Goal: Information Seeking & Learning: Learn about a topic

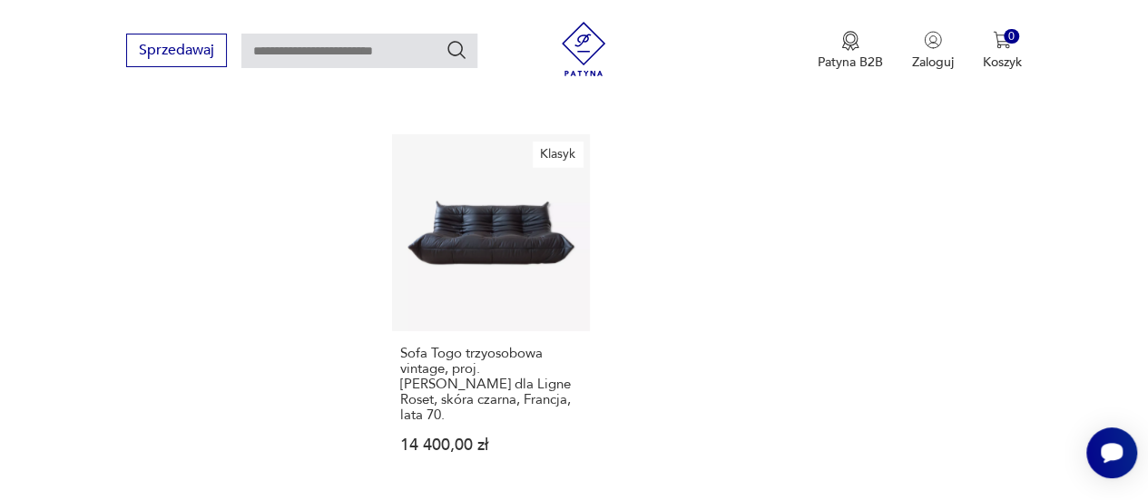
scroll to position [2640, 0]
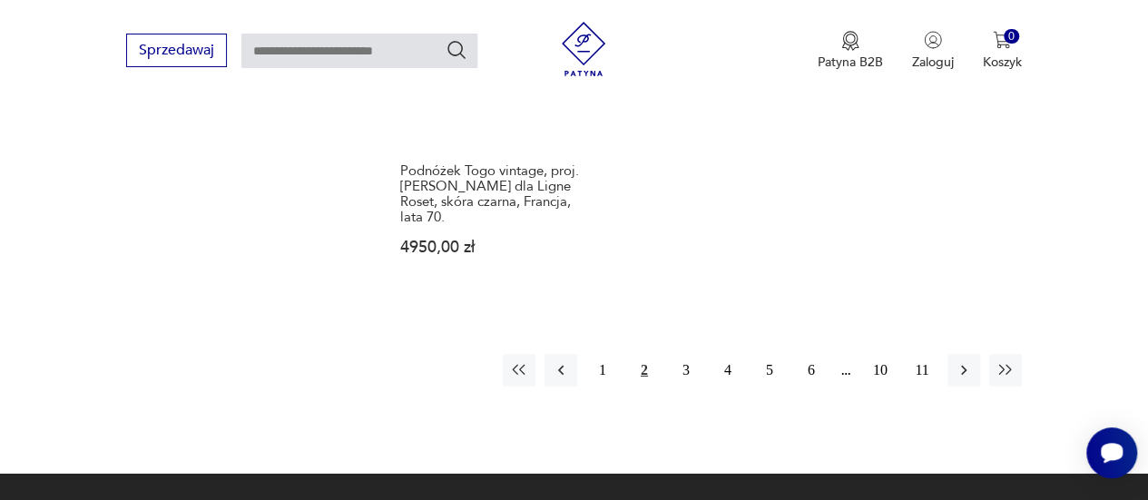
scroll to position [2783, 0]
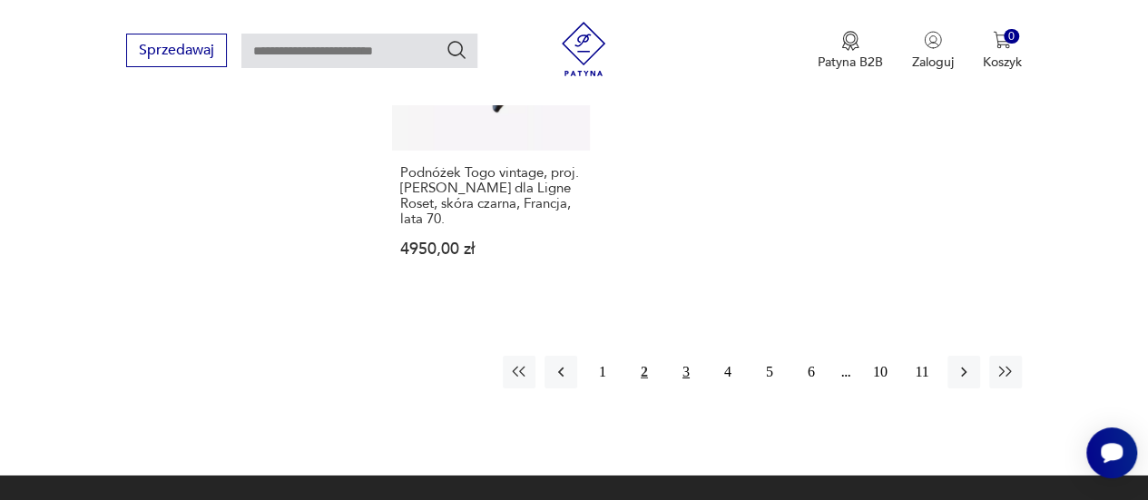
click at [686, 356] on button "3" at bounding box center [686, 372] width 33 height 33
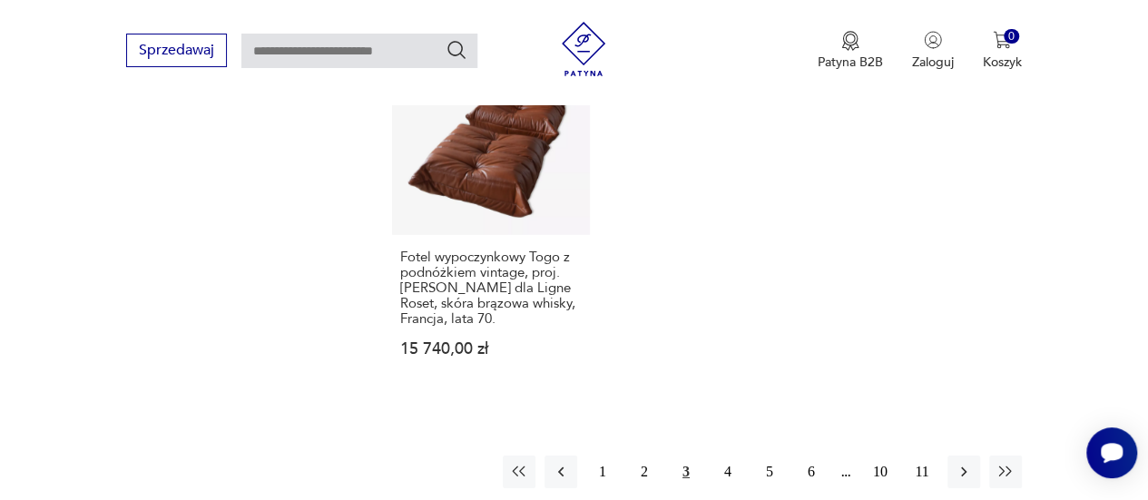
scroll to position [2669, 0]
click at [723, 454] on button "4" at bounding box center [728, 470] width 33 height 33
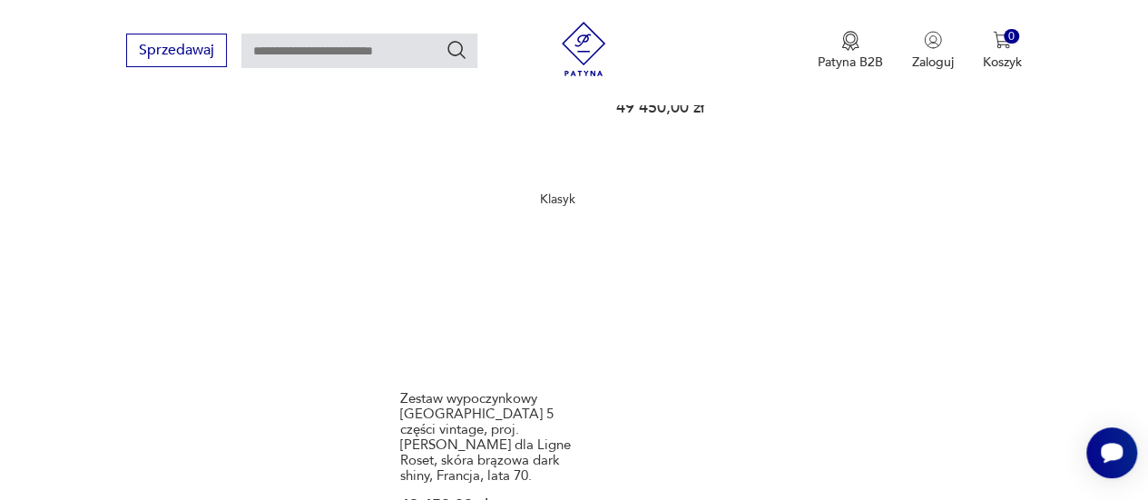
scroll to position [2635, 0]
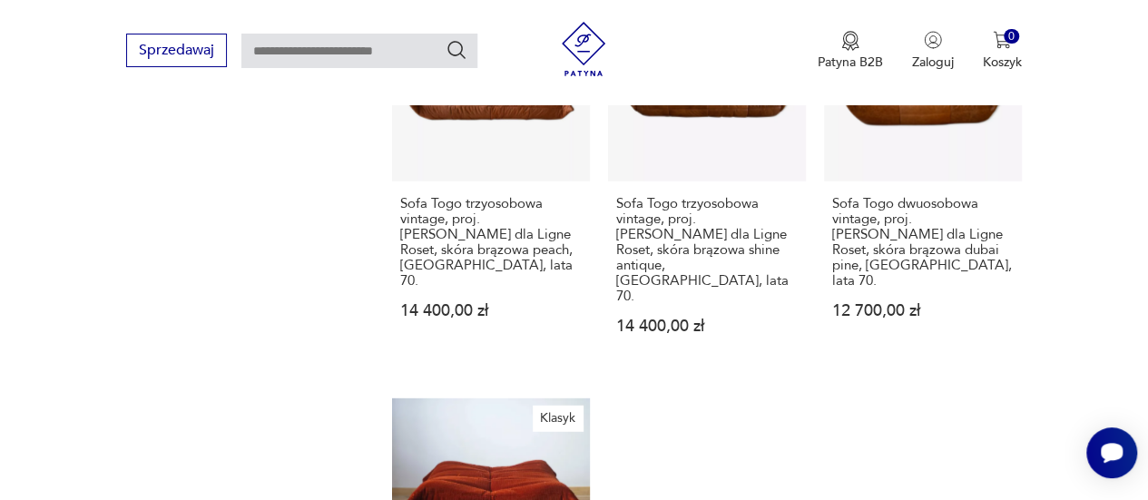
scroll to position [2642, 0]
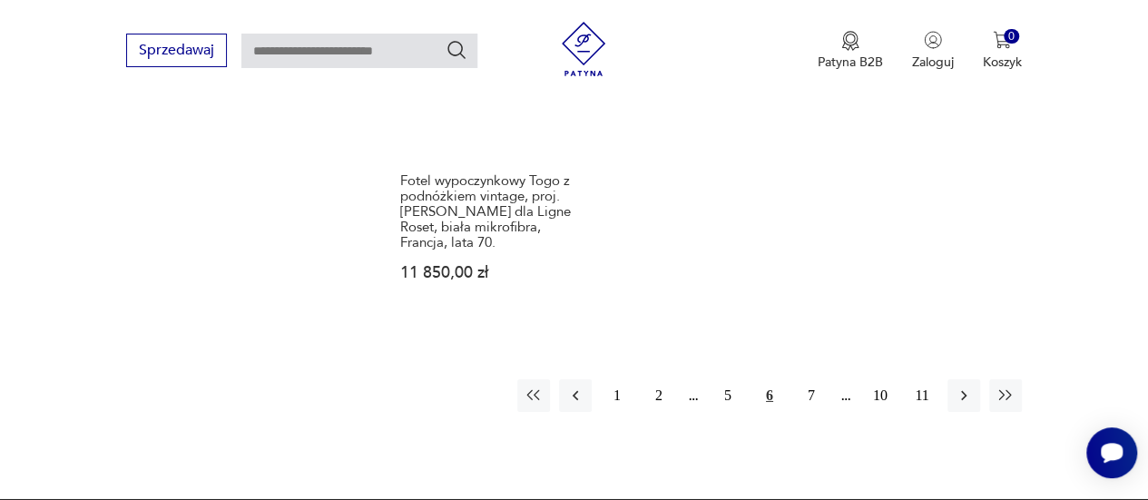
scroll to position [2775, 0]
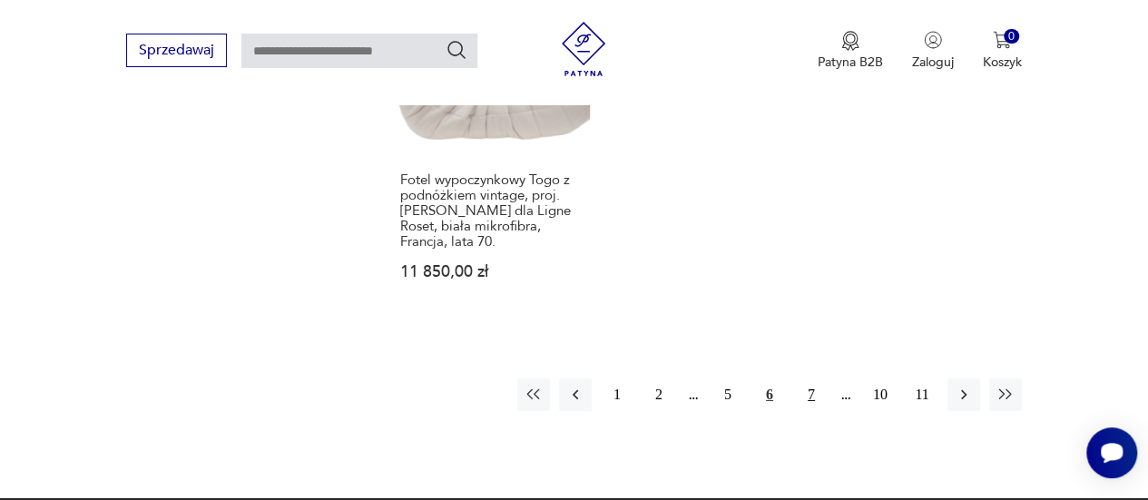
click at [817, 379] on button "7" at bounding box center [811, 395] width 33 height 33
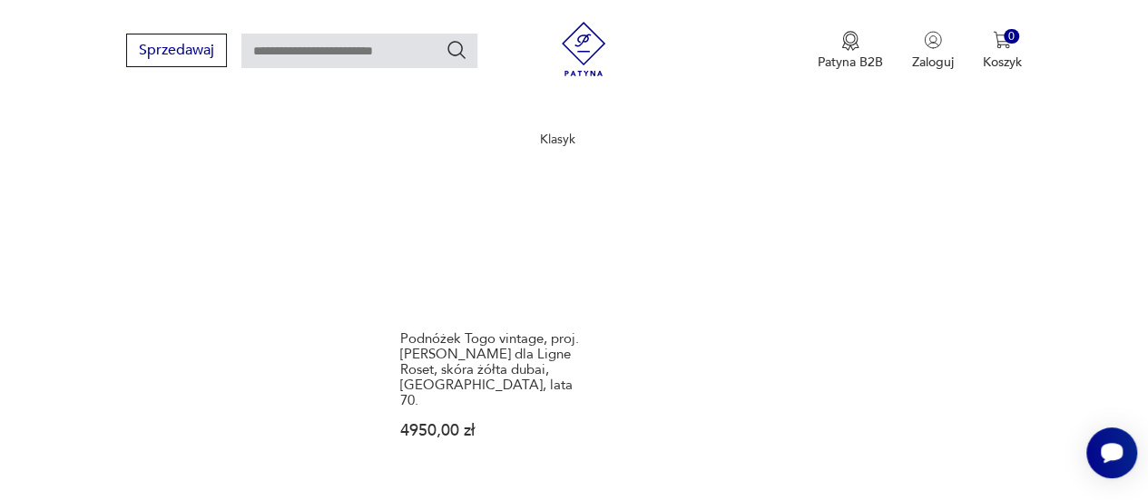
scroll to position [2586, 0]
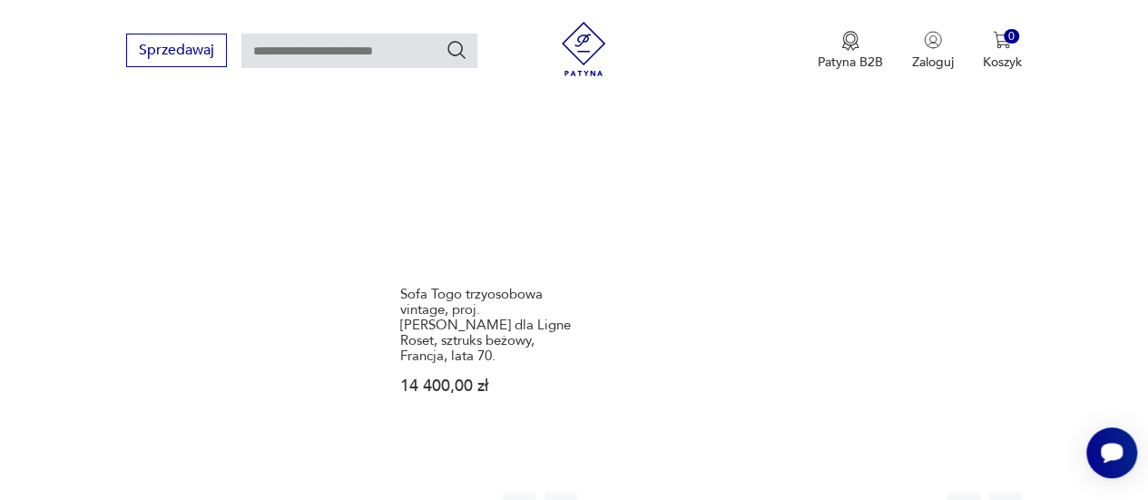
scroll to position [2684, 0]
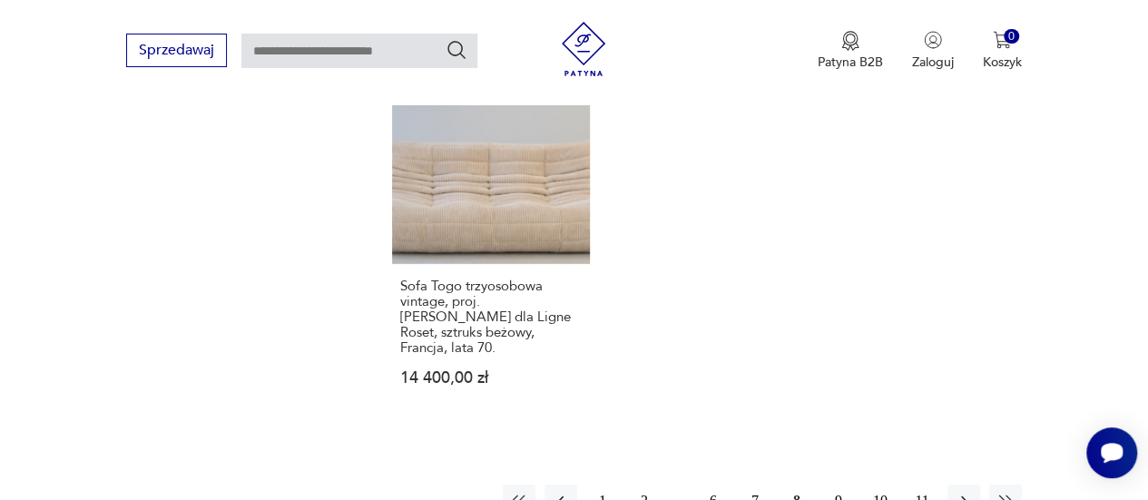
click at [846, 485] on button "9" at bounding box center [838, 501] width 33 height 33
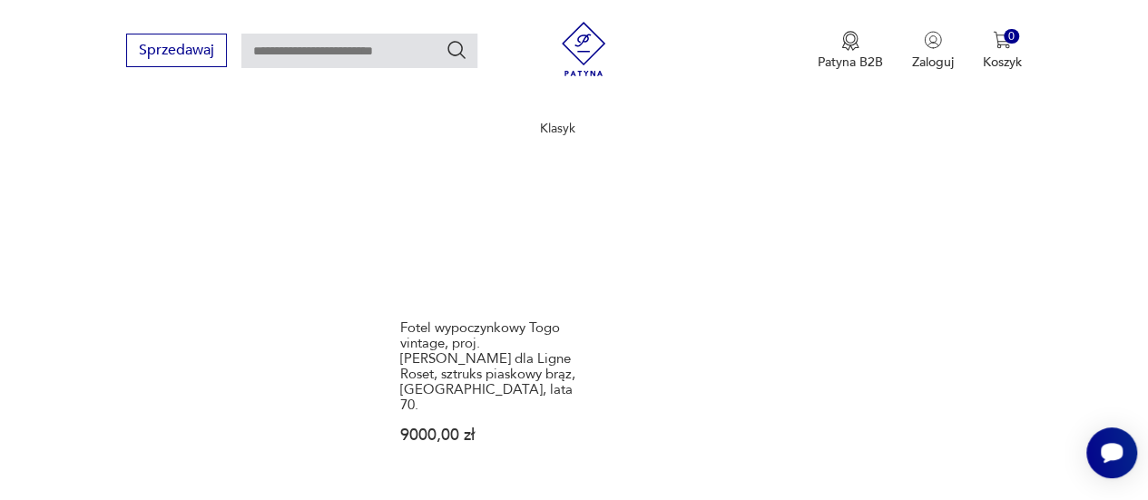
scroll to position [2638, 0]
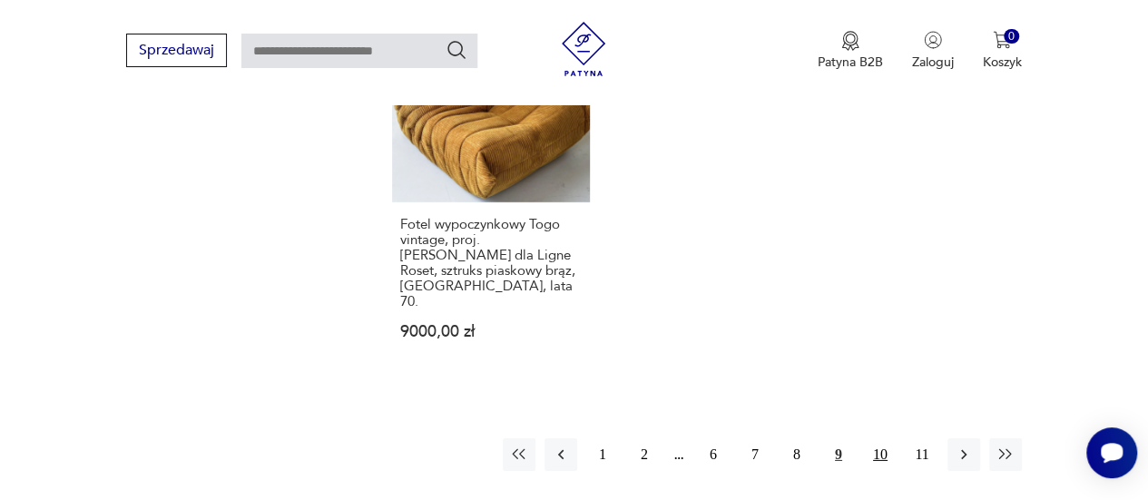
click at [884, 438] on button "10" at bounding box center [880, 454] width 33 height 33
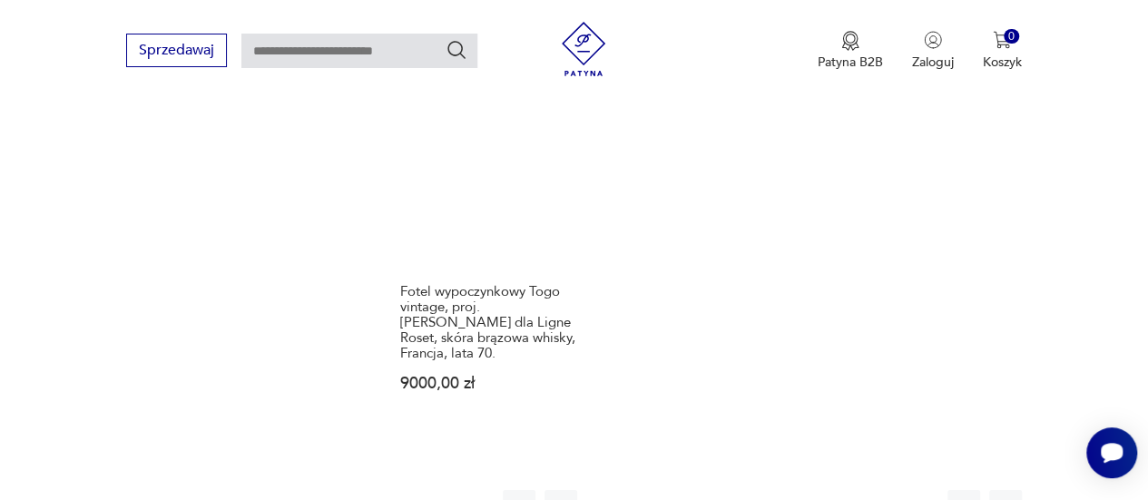
scroll to position [2666, 0]
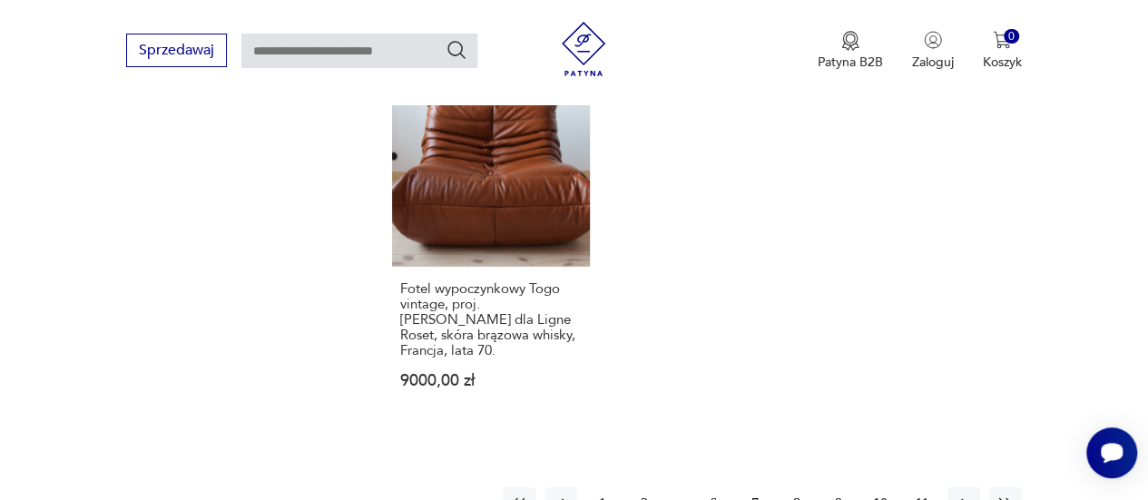
click at [919, 488] on button "11" at bounding box center [922, 504] width 33 height 33
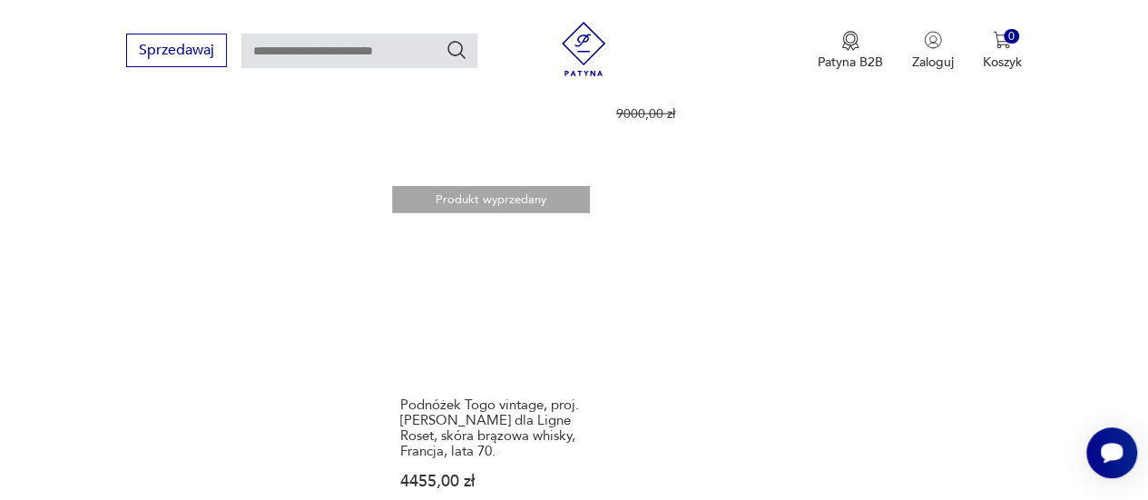
scroll to position [2563, 0]
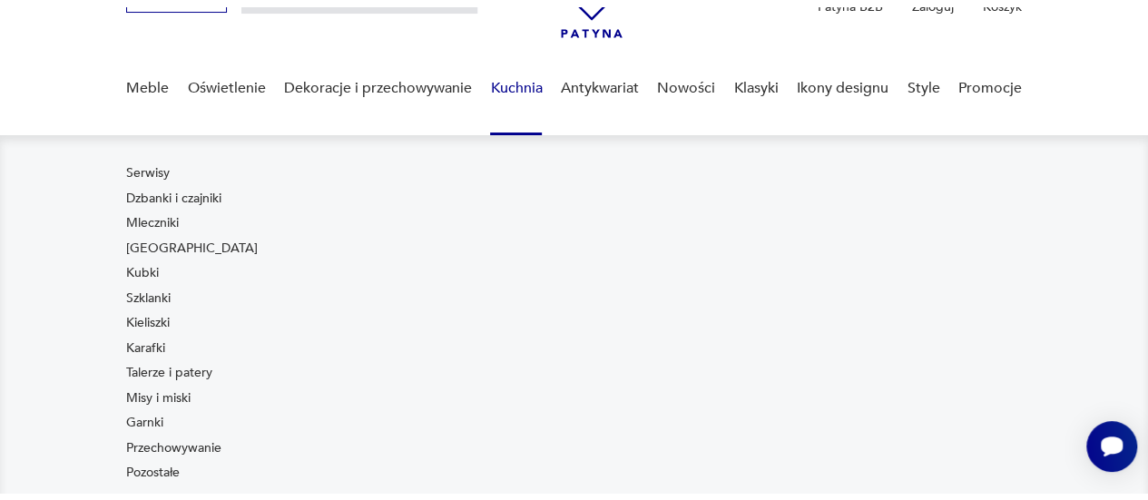
scroll to position [130, 0]
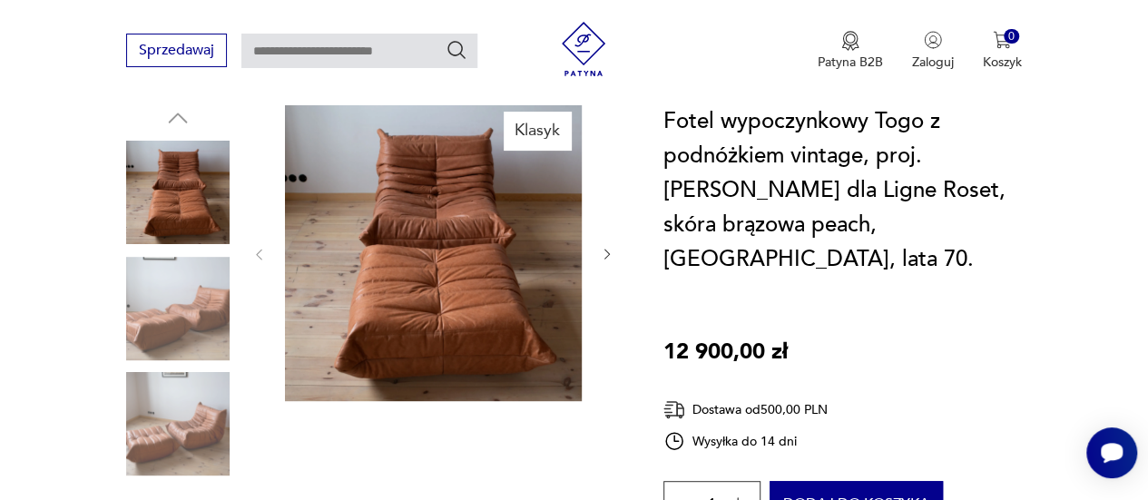
scroll to position [211, 0]
click at [609, 251] on icon "button" at bounding box center [607, 253] width 15 height 15
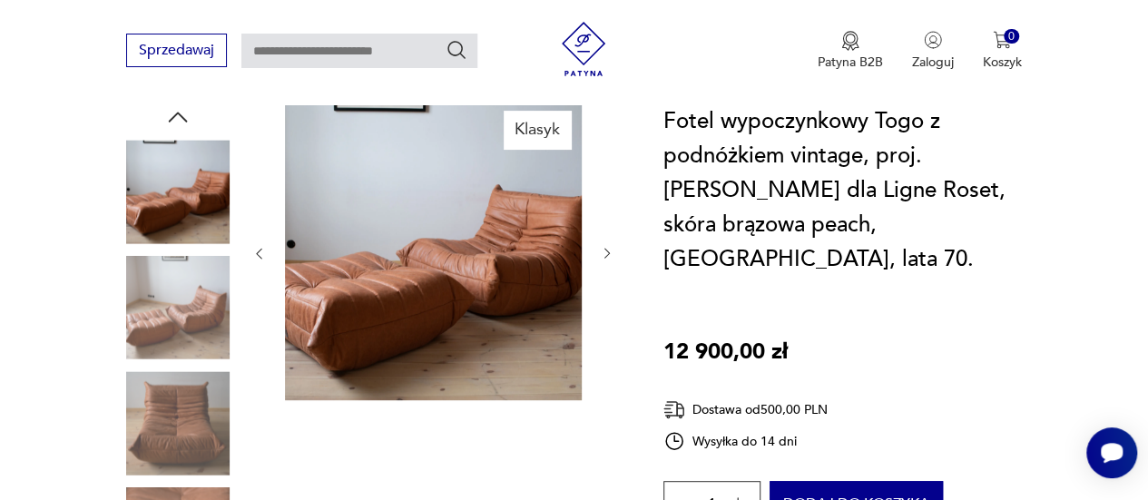
click at [609, 251] on icon "button" at bounding box center [607, 253] width 15 height 15
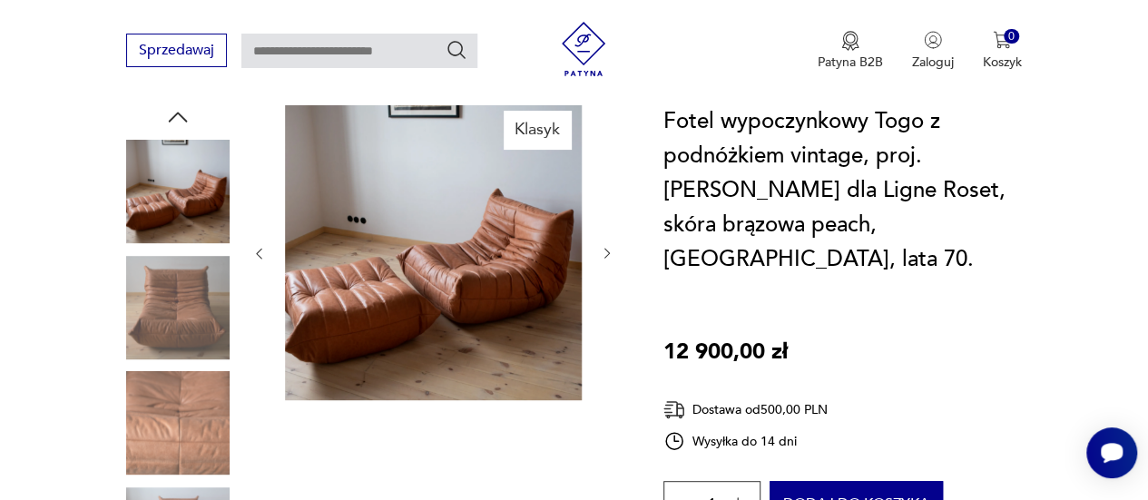
click at [609, 251] on icon "button" at bounding box center [607, 253] width 15 height 15
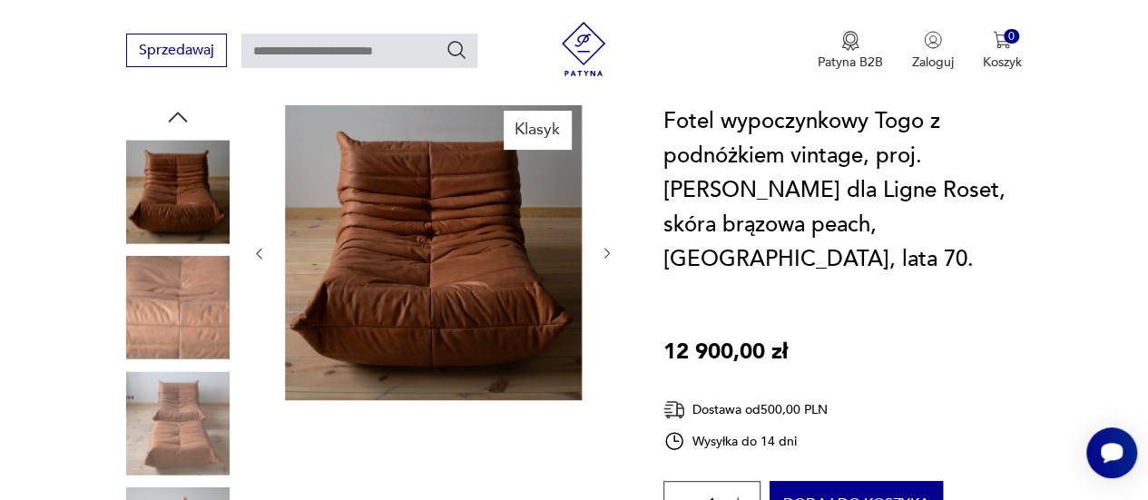
click at [609, 251] on icon "button" at bounding box center [607, 253] width 15 height 15
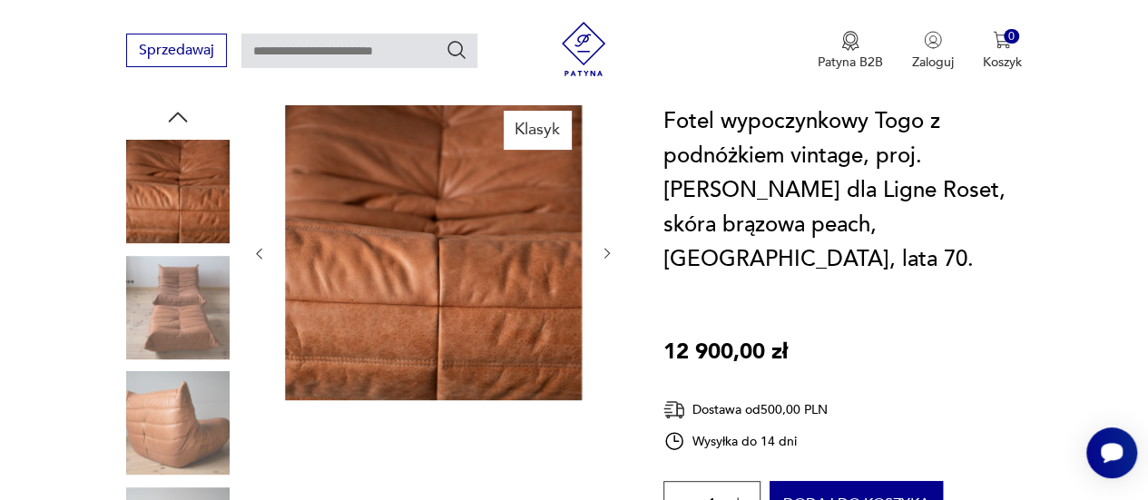
click at [609, 251] on icon "button" at bounding box center [607, 253] width 15 height 15
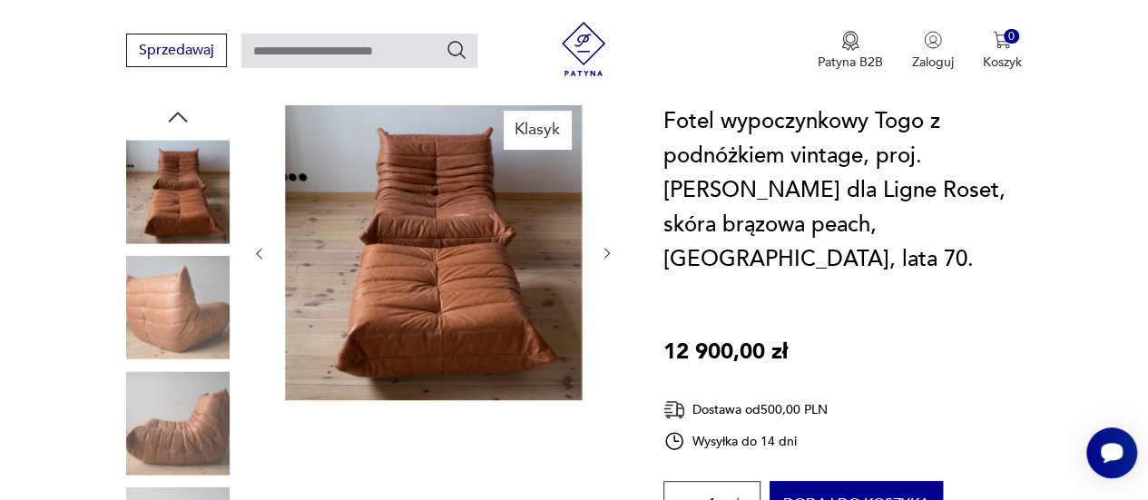
click at [609, 251] on icon "button" at bounding box center [607, 253] width 15 height 15
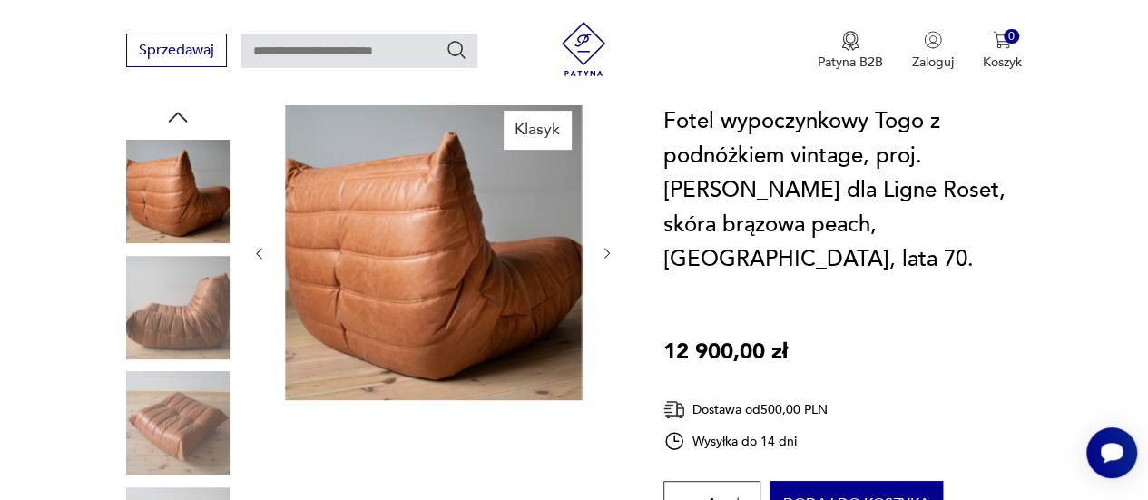
click at [609, 251] on icon "button" at bounding box center [607, 253] width 15 height 15
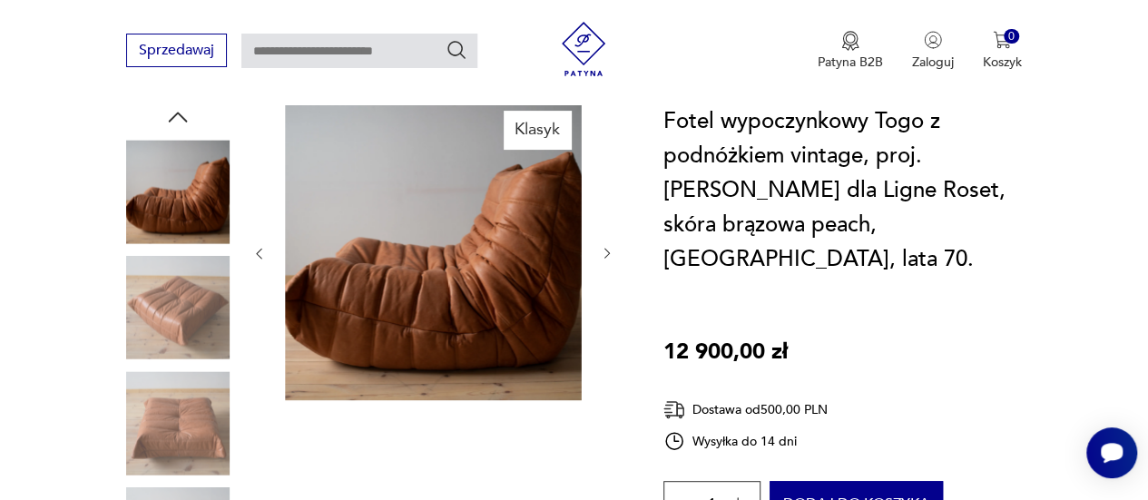
click at [609, 251] on icon "button" at bounding box center [607, 253] width 15 height 15
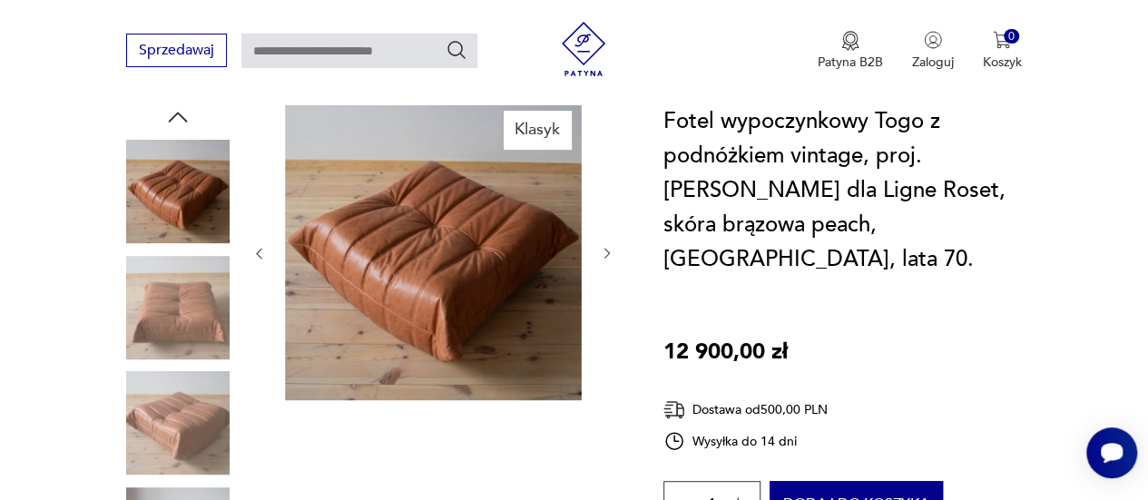
click at [609, 251] on icon "button" at bounding box center [607, 253] width 15 height 15
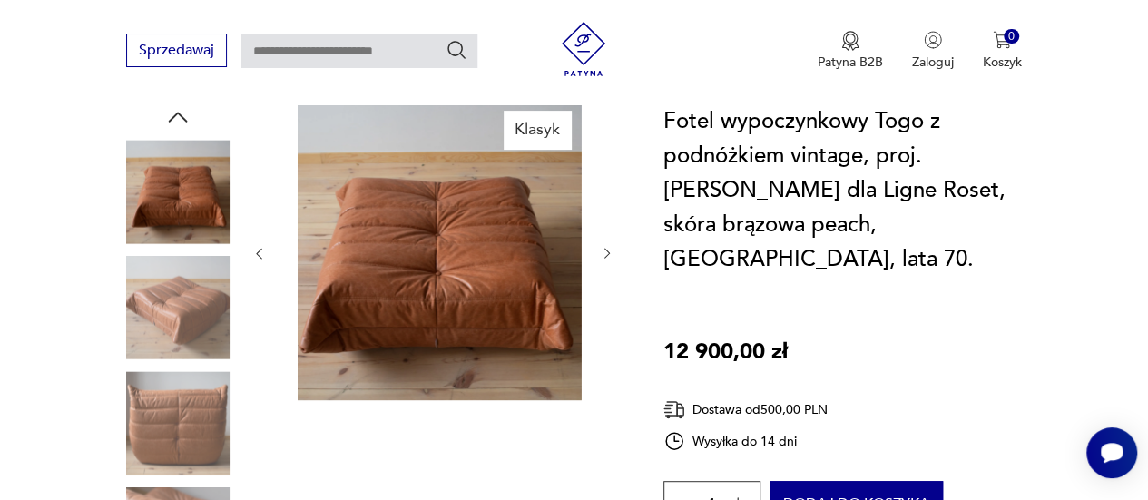
click at [609, 251] on icon "button" at bounding box center [607, 253] width 15 height 15
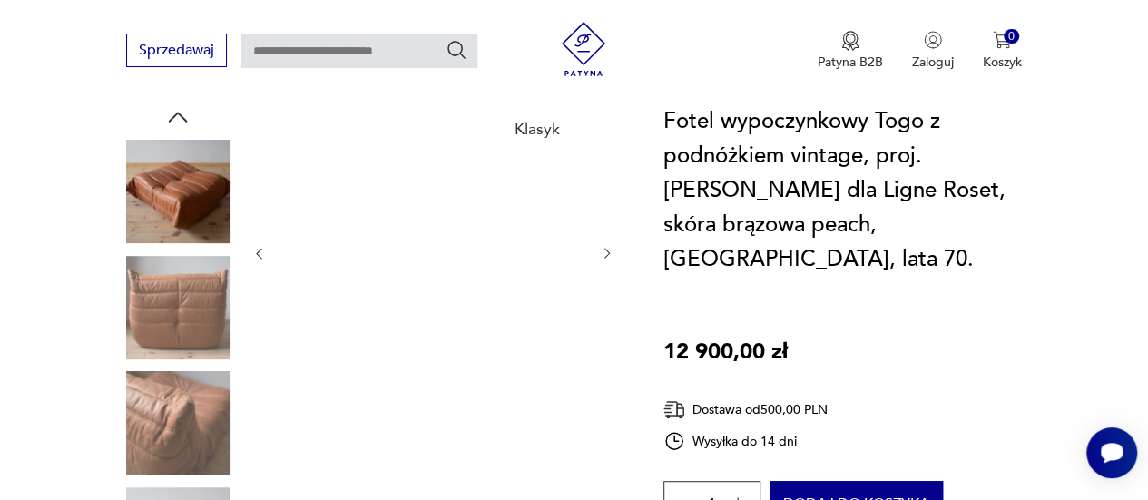
click at [609, 251] on icon "button" at bounding box center [607, 253] width 15 height 15
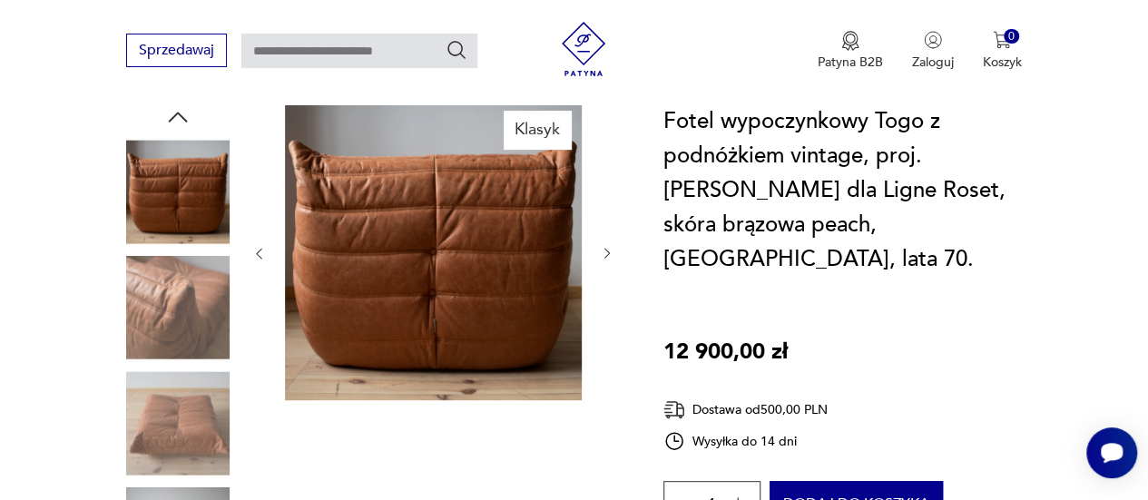
click at [609, 251] on icon "button" at bounding box center [607, 253] width 15 height 15
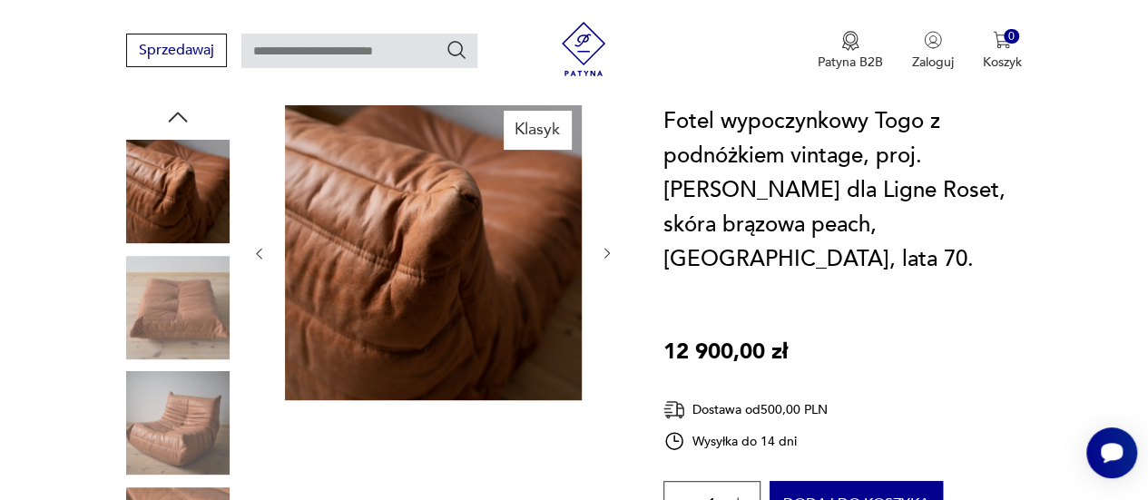
click at [609, 251] on icon "button" at bounding box center [607, 253] width 15 height 15
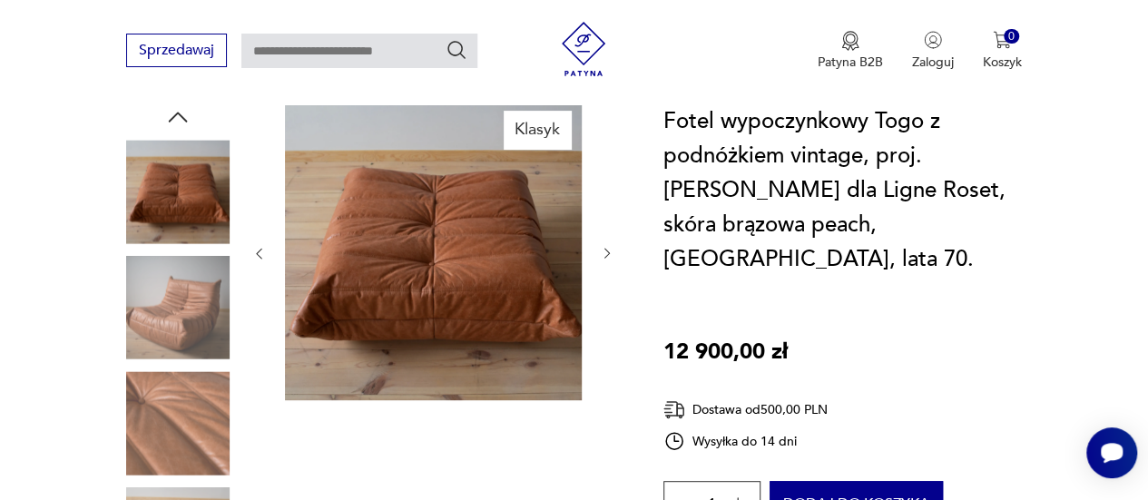
click at [609, 251] on icon "button" at bounding box center [607, 253] width 15 height 15
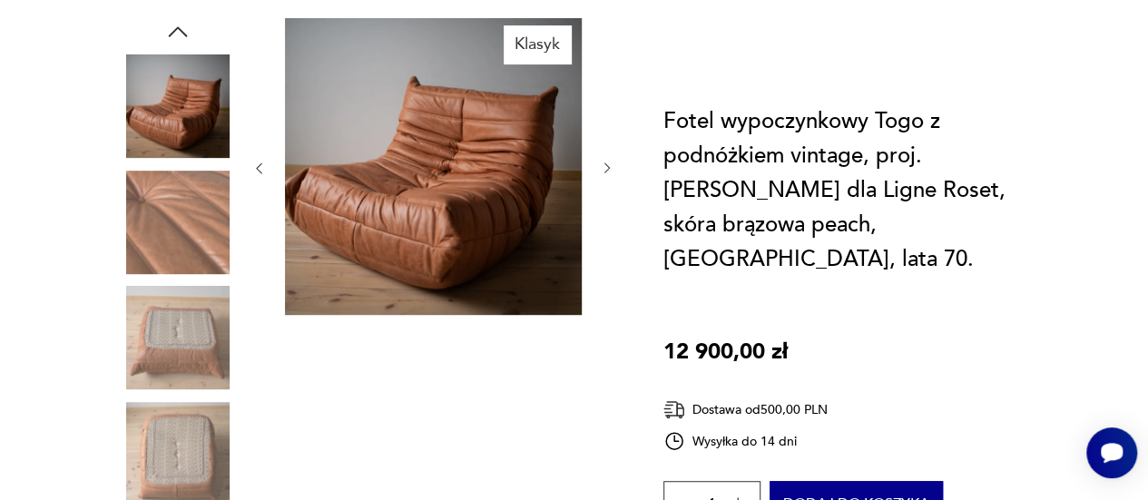
scroll to position [0, 0]
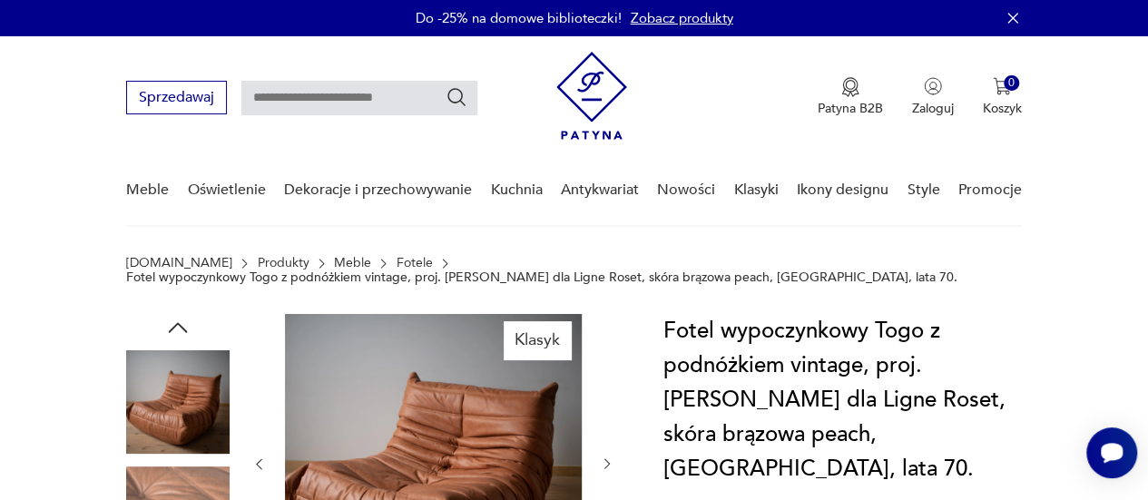
click at [184, 329] on icon "button" at bounding box center [178, 327] width 19 height 10
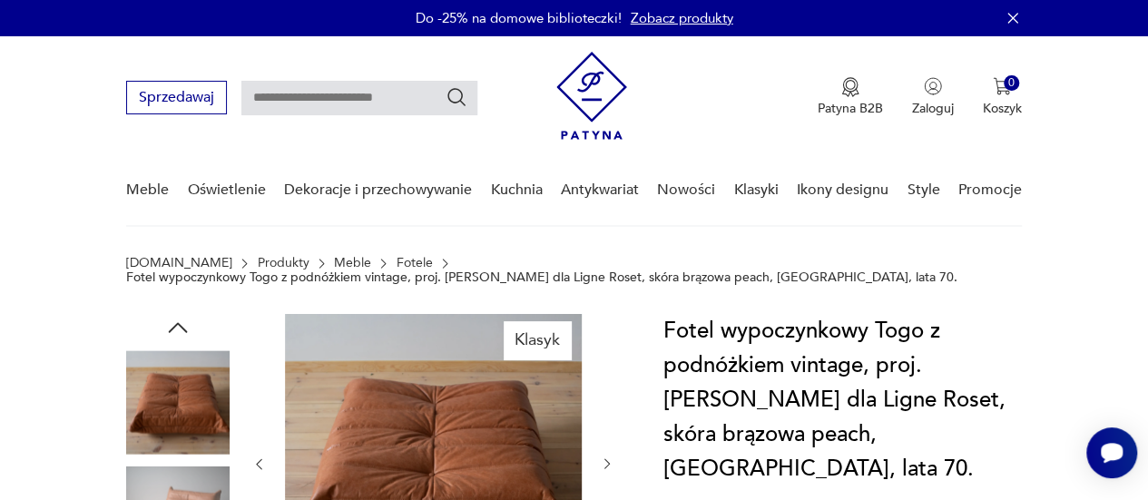
click at [184, 329] on icon "button" at bounding box center [178, 327] width 19 height 10
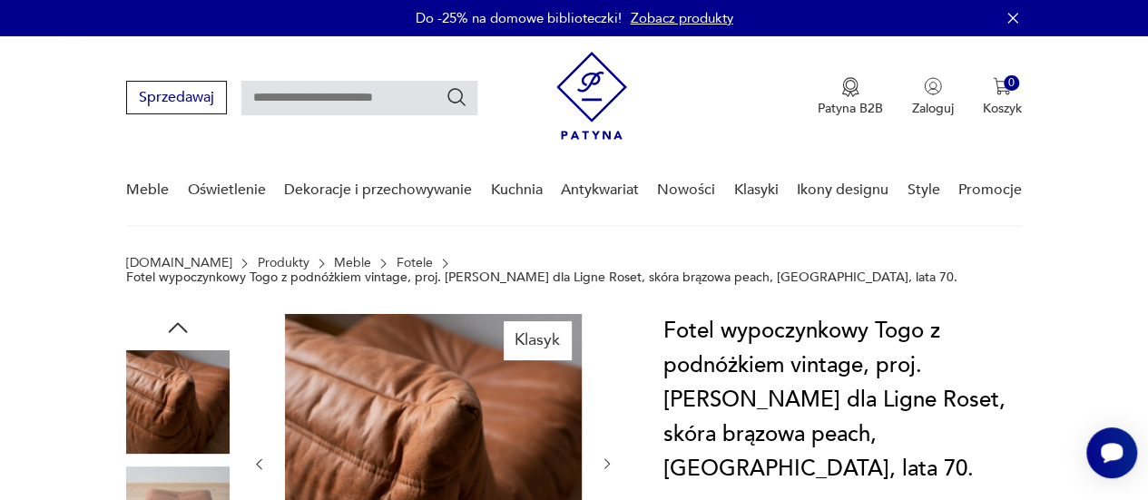
click at [184, 329] on icon "button" at bounding box center [178, 327] width 19 height 10
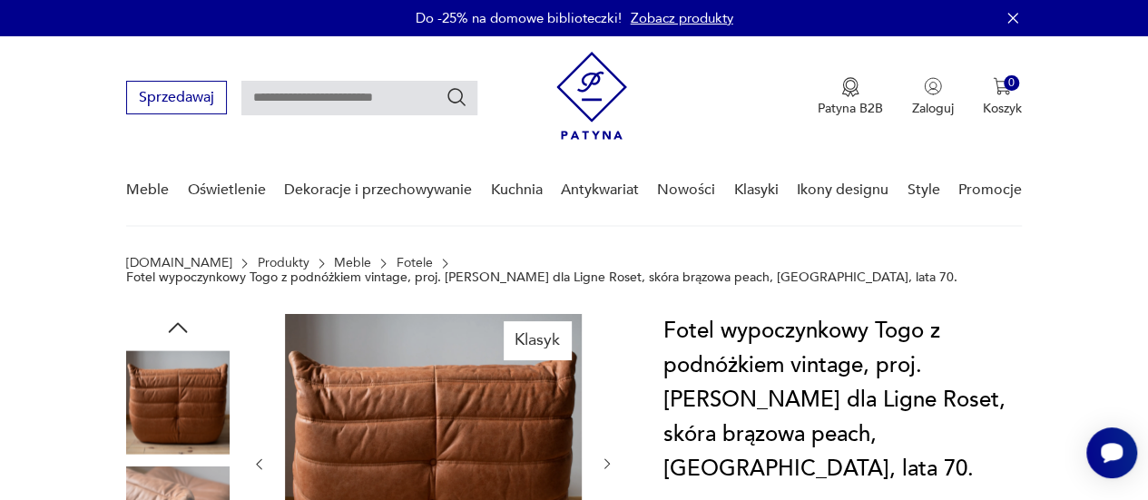
click at [184, 329] on icon "button" at bounding box center [178, 327] width 19 height 10
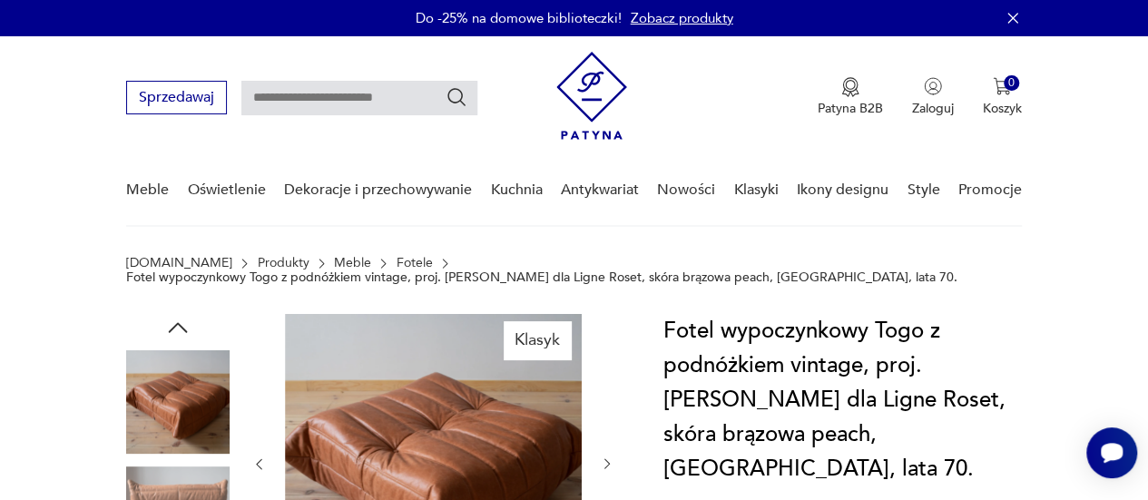
click at [184, 329] on icon "button" at bounding box center [178, 327] width 19 height 10
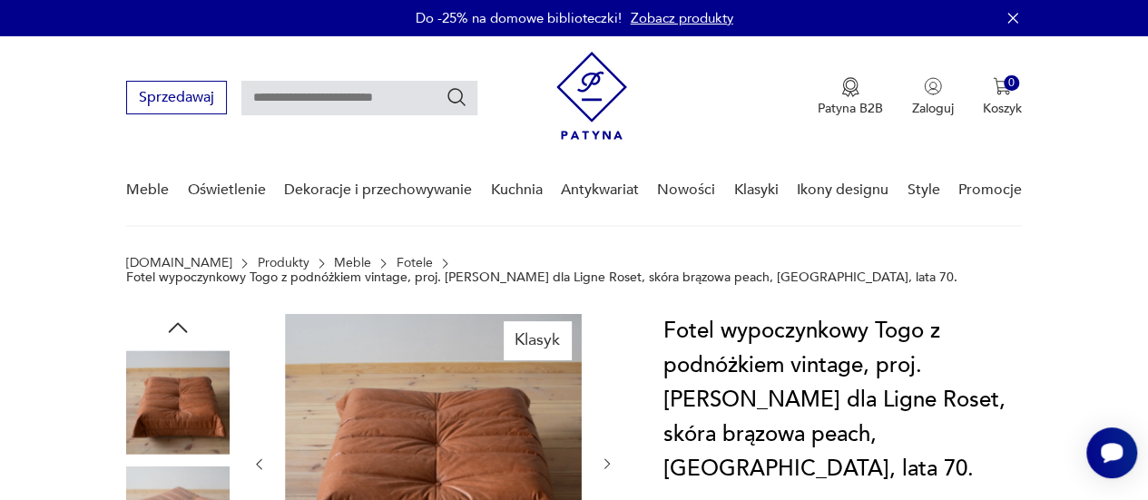
click at [184, 329] on icon "button" at bounding box center [178, 327] width 19 height 10
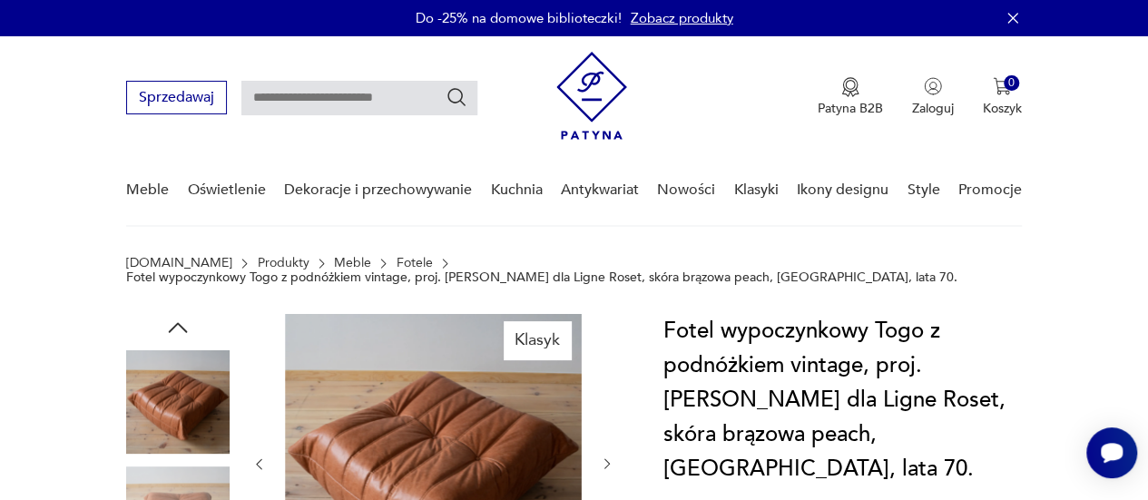
click at [184, 329] on icon "button" at bounding box center [178, 327] width 19 height 10
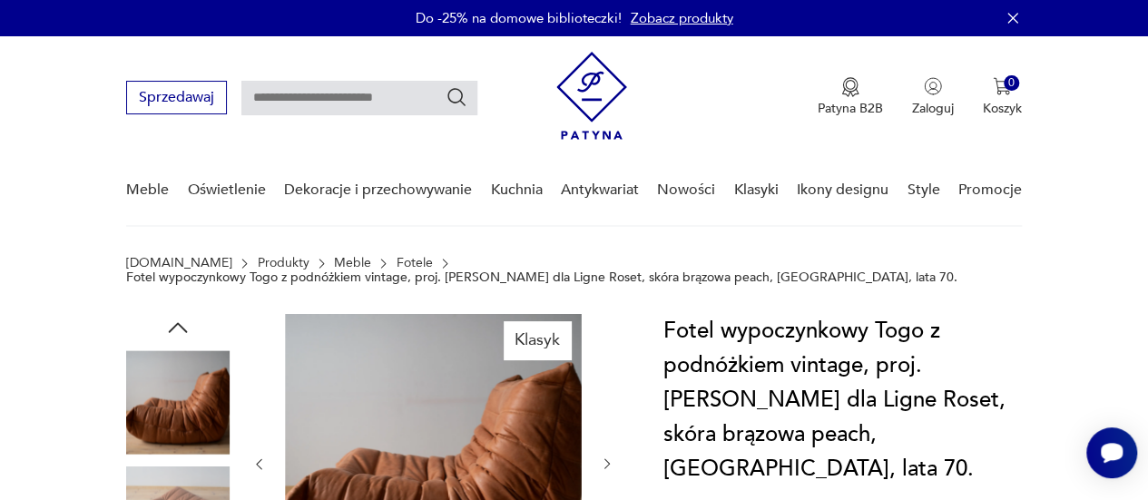
click at [184, 329] on icon "button" at bounding box center [178, 327] width 19 height 10
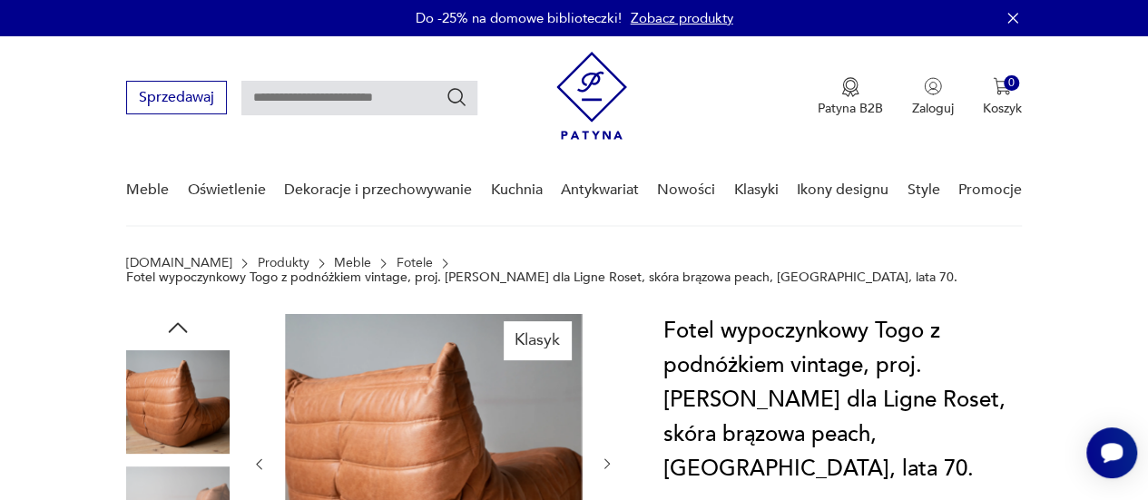
click at [184, 329] on icon "button" at bounding box center [178, 327] width 19 height 10
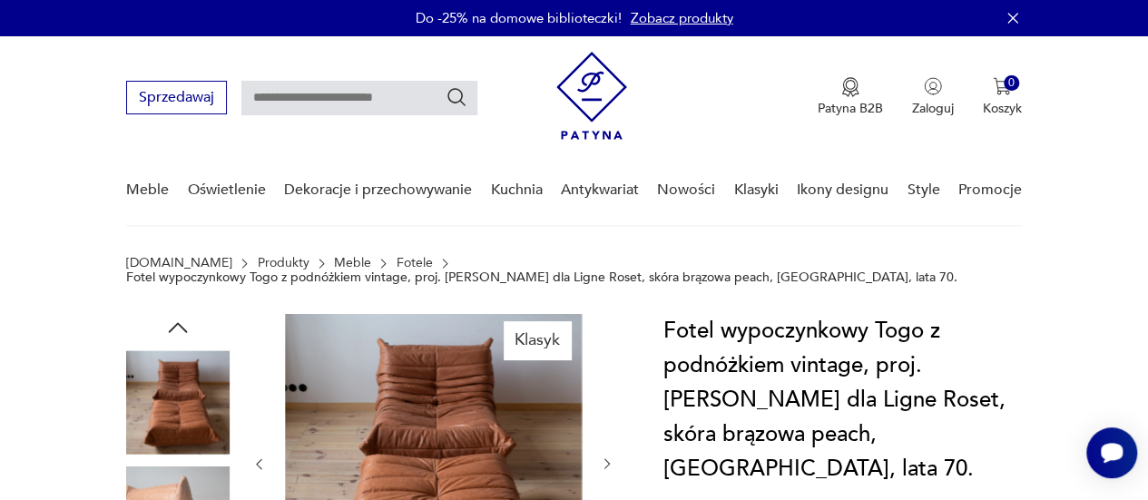
click at [184, 329] on icon "button" at bounding box center [178, 327] width 19 height 10
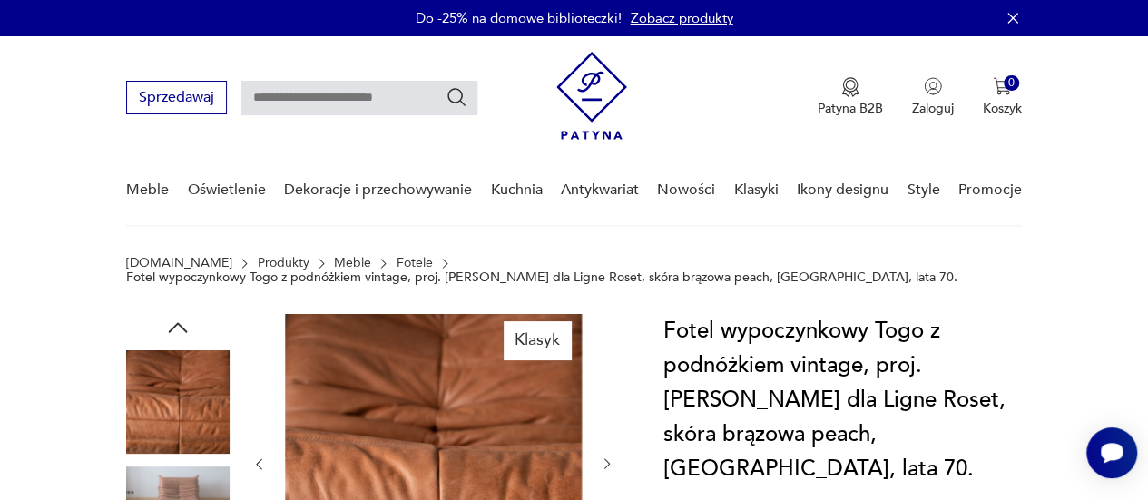
click at [184, 329] on icon "button" at bounding box center [178, 327] width 19 height 10
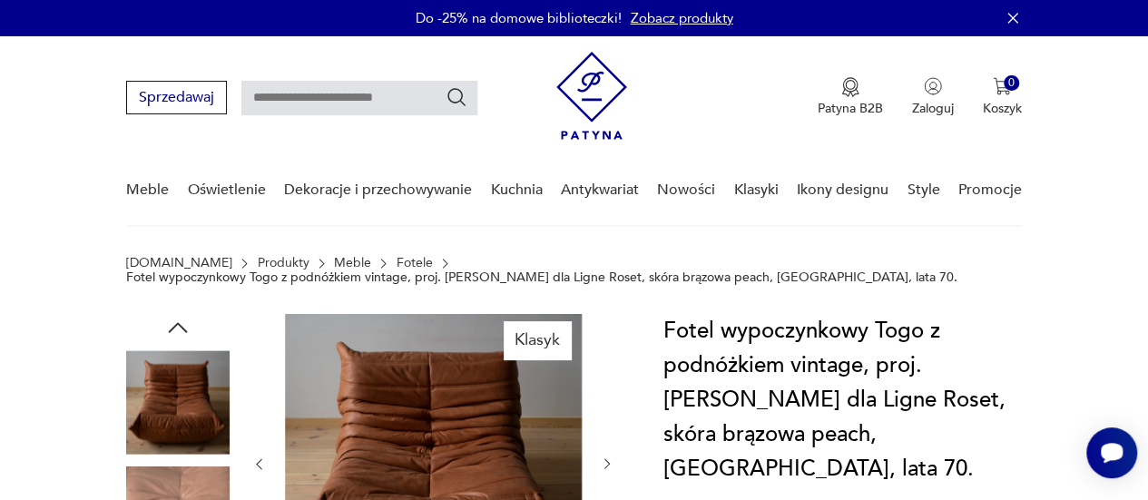
click at [178, 332] on icon "button" at bounding box center [177, 327] width 27 height 27
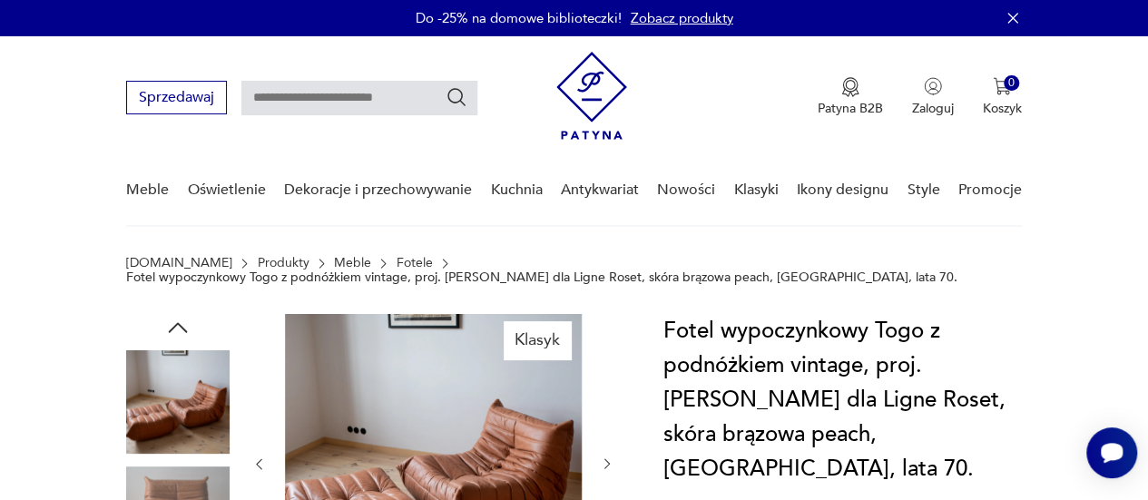
click at [181, 379] on img at bounding box center [177, 401] width 103 height 103
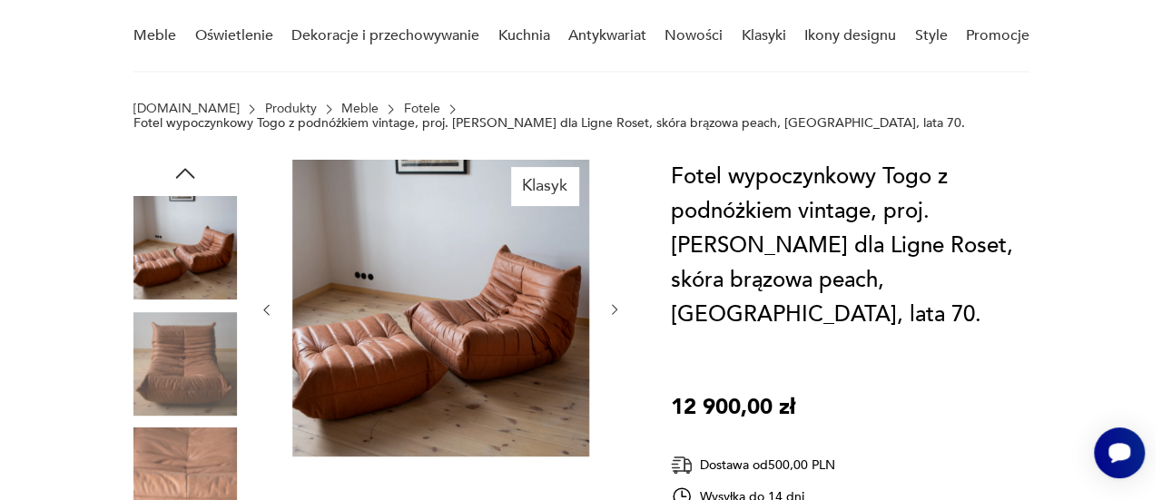
scroll to position [158, 0]
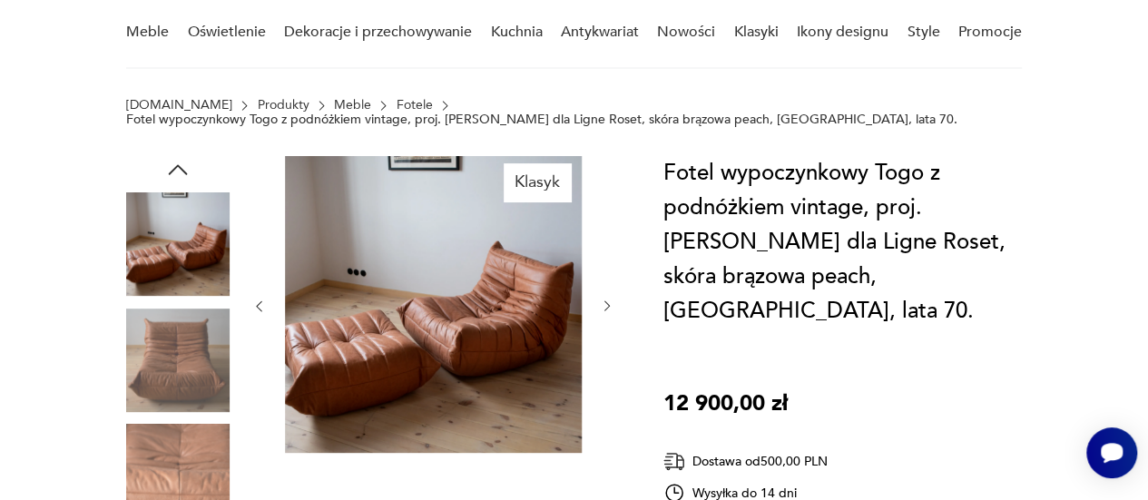
click at [178, 165] on icon "button" at bounding box center [178, 169] width 19 height 10
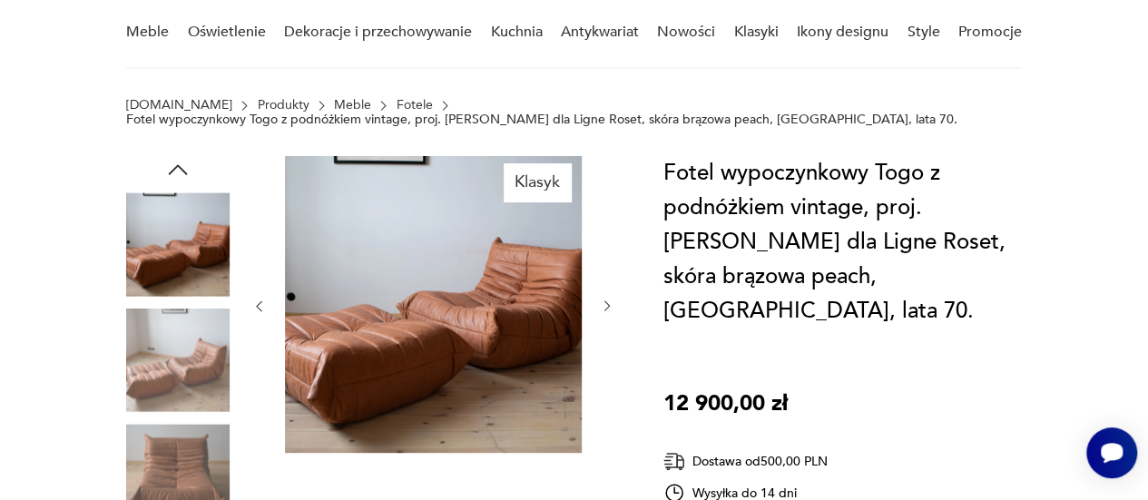
click at [169, 271] on img at bounding box center [177, 243] width 103 height 103
click at [488, 268] on img at bounding box center [433, 304] width 297 height 297
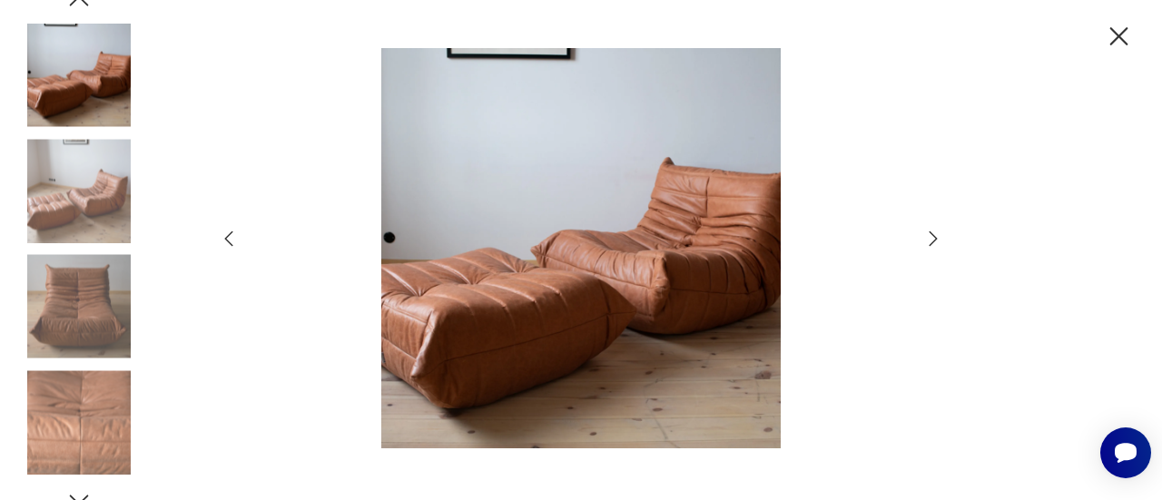
click at [96, 228] on img at bounding box center [78, 190] width 103 height 103
